Goal: Task Accomplishment & Management: Manage account settings

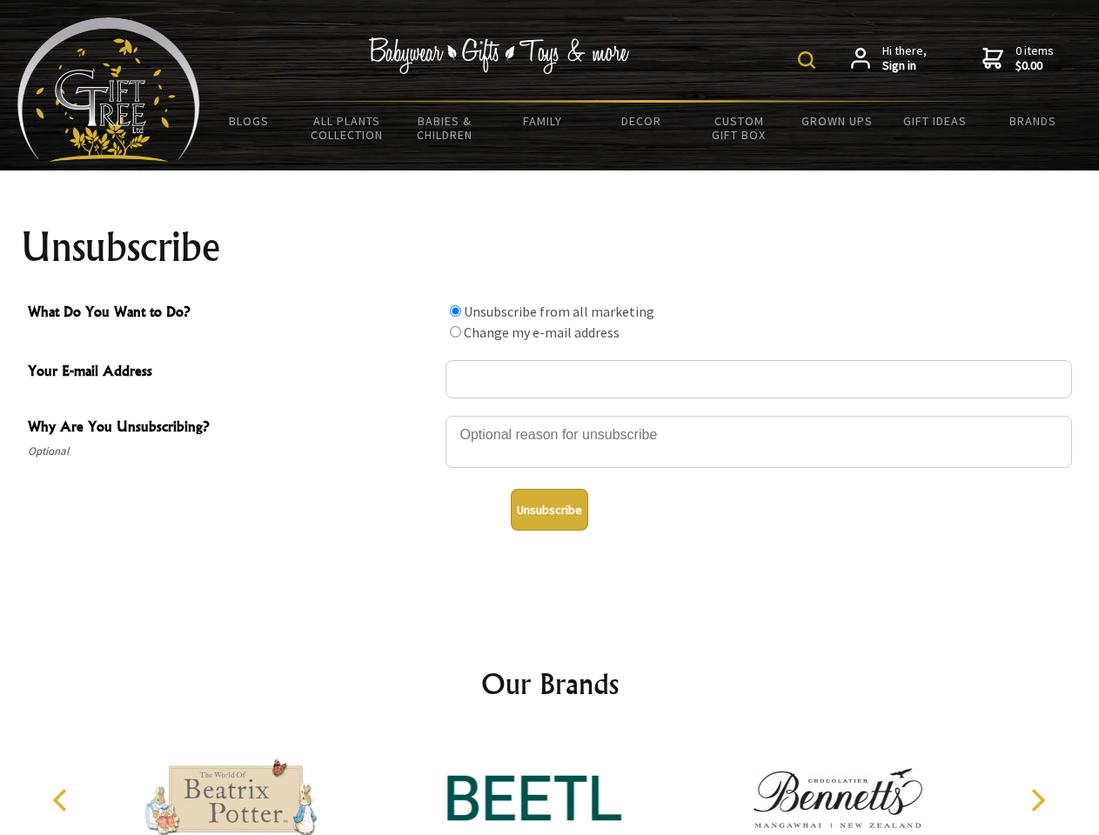
click at [809, 60] on img at bounding box center [806, 59] width 17 height 17
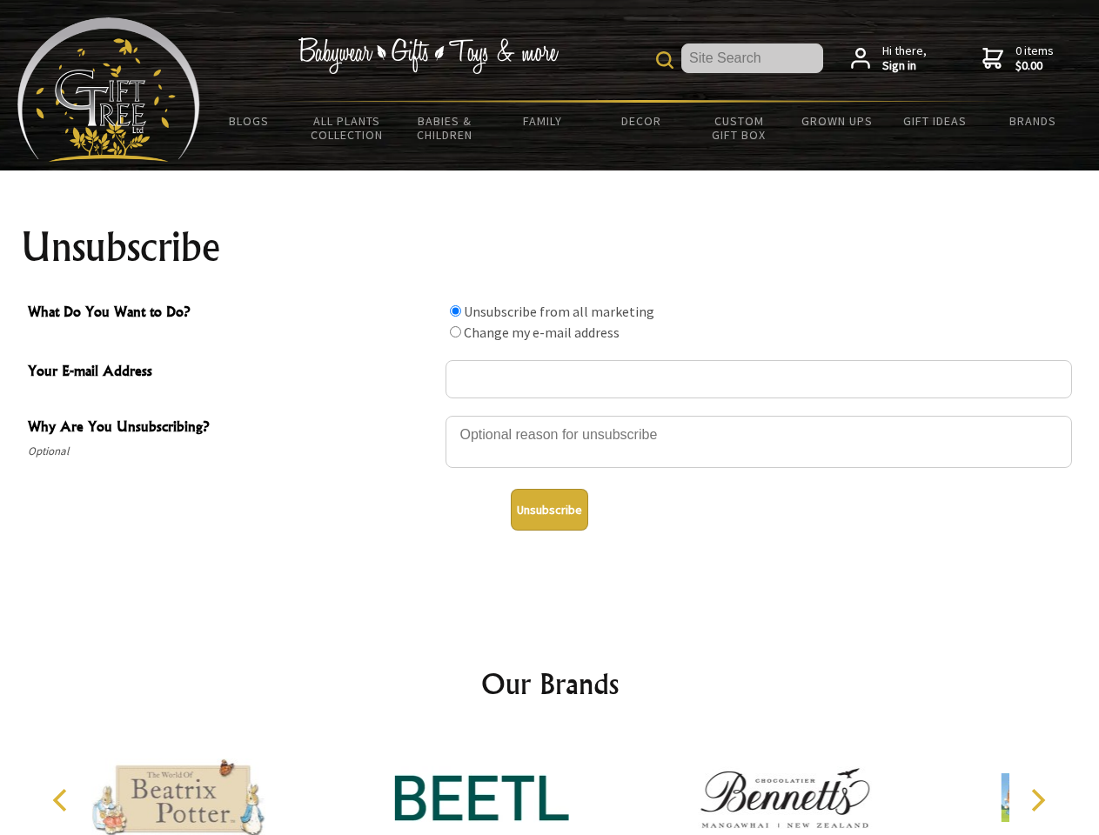
click at [550, 415] on div at bounding box center [758, 444] width 626 height 61
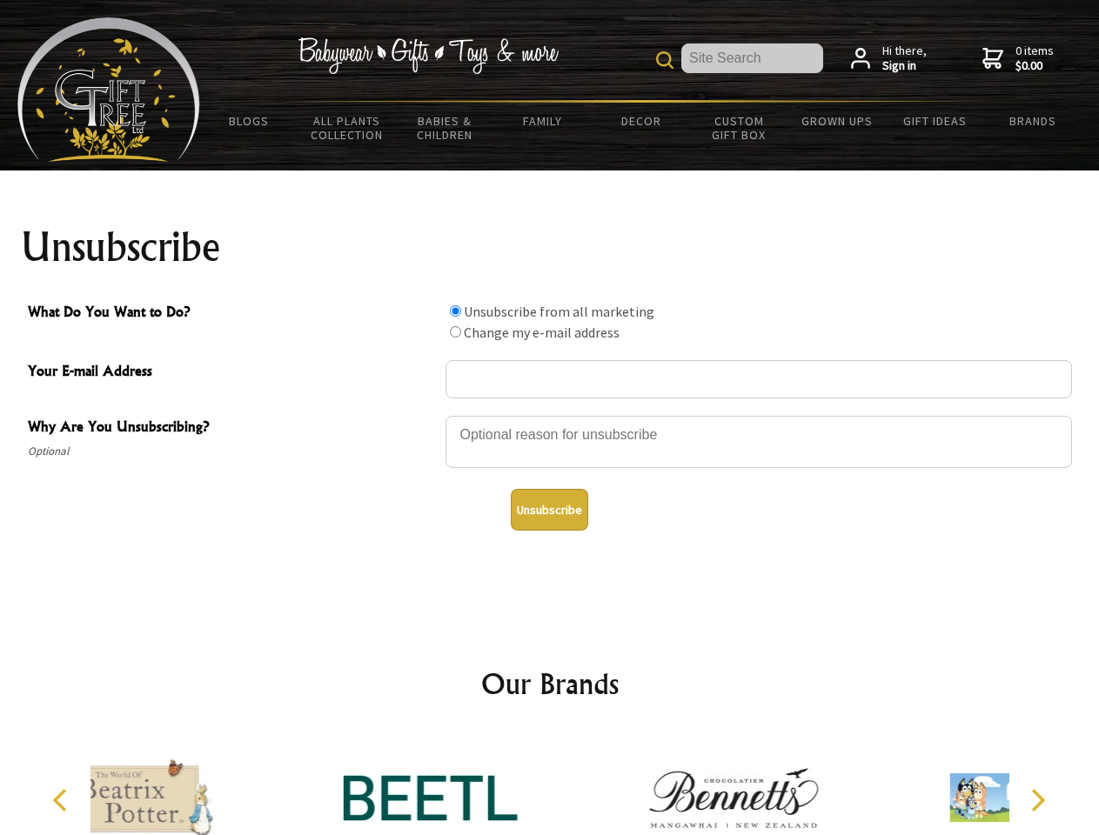
click at [455, 311] on input "What Do You Want to Do?" at bounding box center [455, 310] width 11 height 11
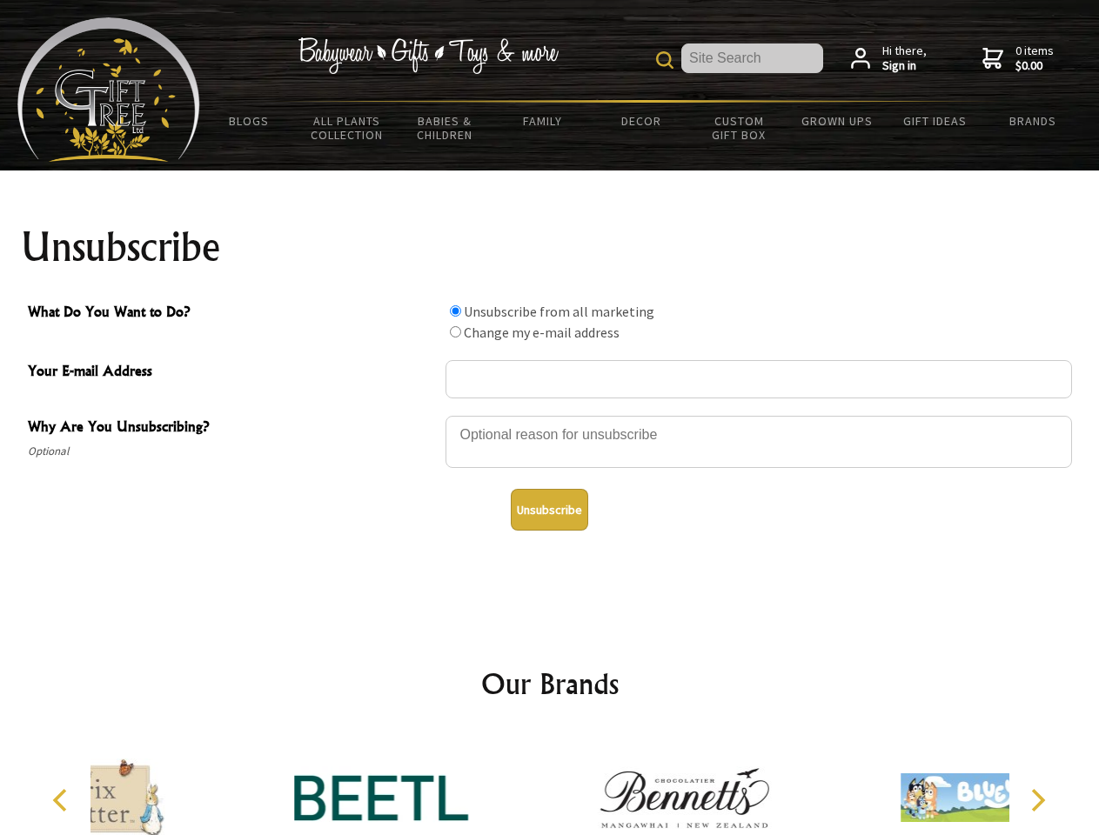
click at [455, 331] on input "What Do You Want to Do?" at bounding box center [455, 331] width 11 height 11
radio input "true"
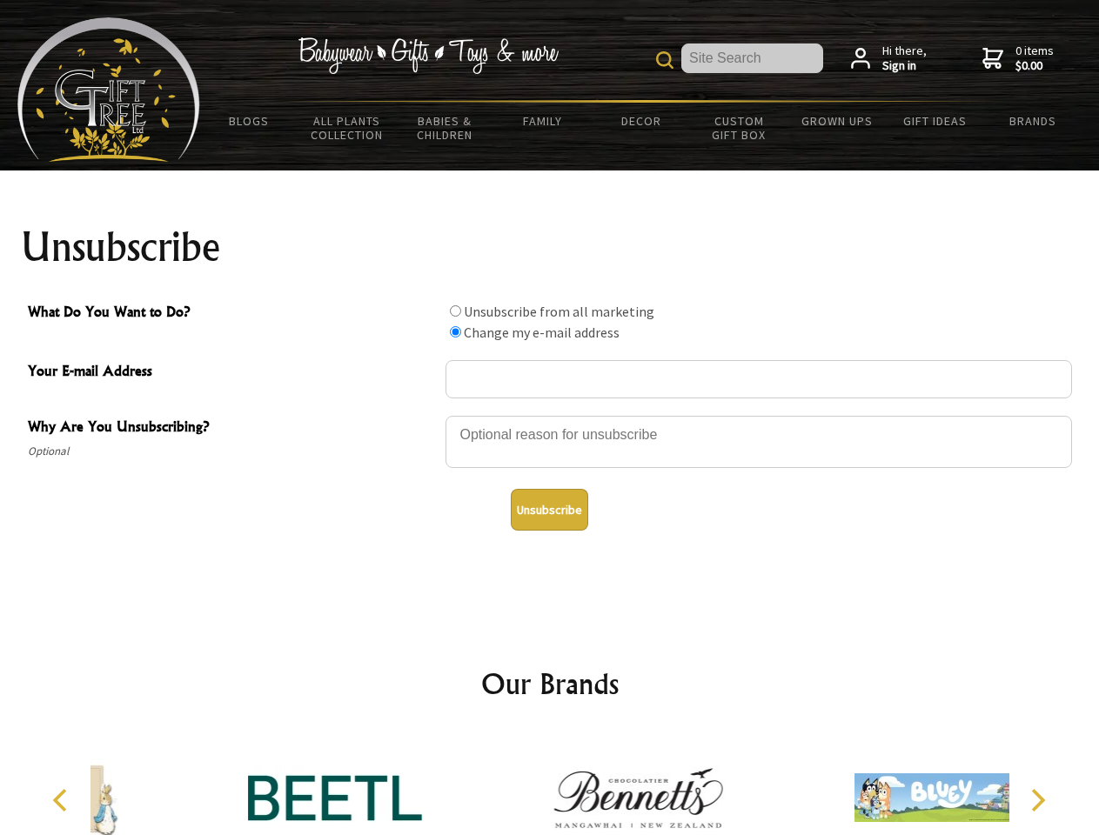
click at [549, 510] on button "Unsubscribe" at bounding box center [549, 510] width 77 height 42
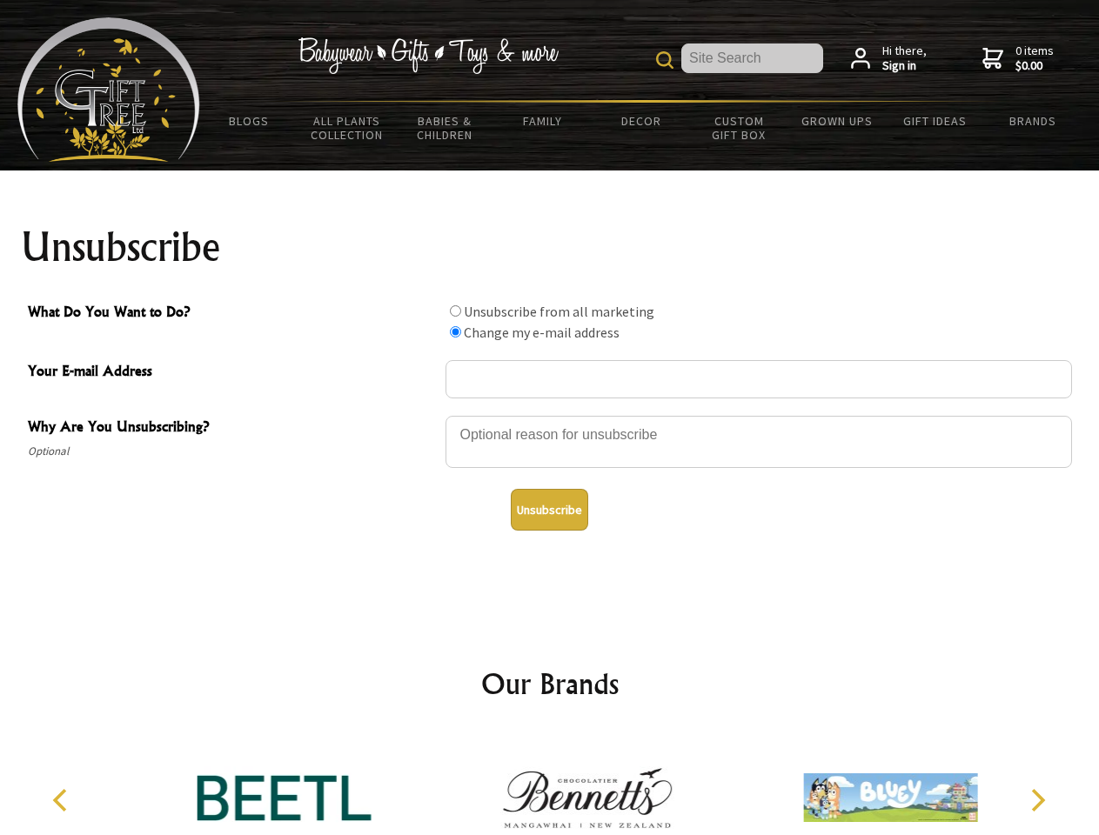
click at [63, 800] on icon "Previous" at bounding box center [61, 800] width 23 height 23
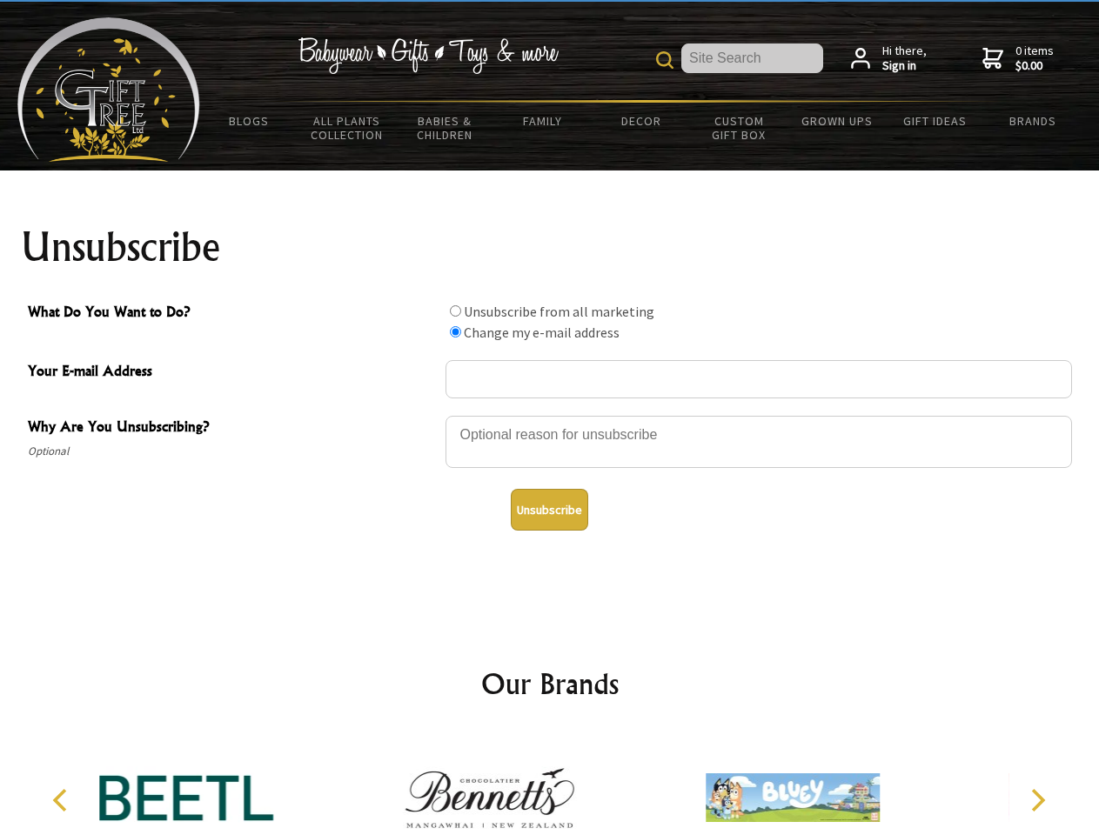
click at [1037, 800] on icon "Next" at bounding box center [1036, 800] width 23 height 23
